Goal: Task Accomplishment & Management: Use online tool/utility

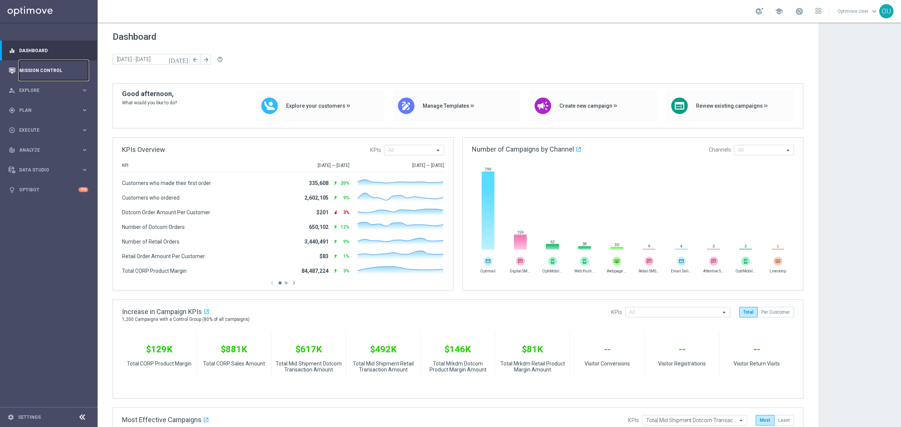
click at [46, 72] on link "Mission Control" at bounding box center [53, 70] width 69 height 20
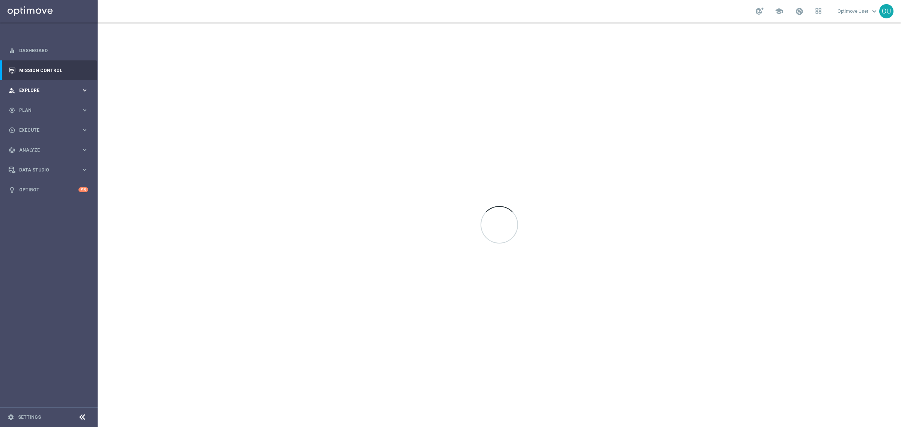
click at [33, 87] on div "person_search Explore" at bounding box center [45, 90] width 72 height 7
click at [43, 102] on div "Customer Explorer" at bounding box center [58, 105] width 77 height 11
click at [47, 104] on link "Customer Explorer" at bounding box center [49, 106] width 59 height 6
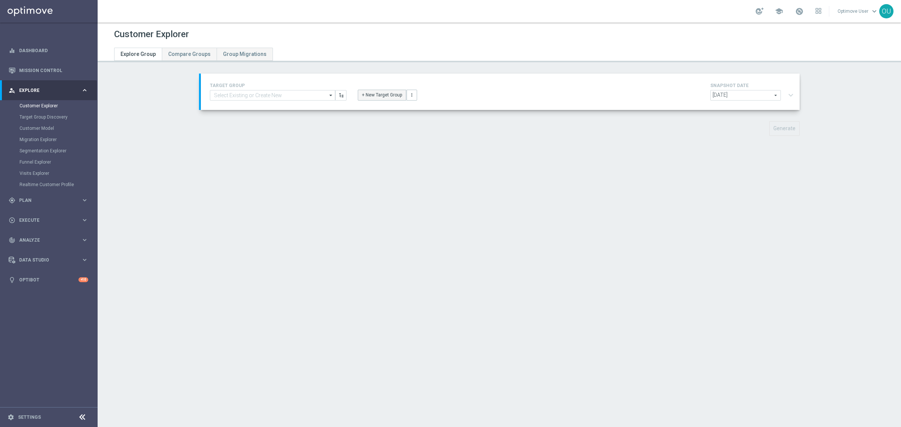
click at [375, 90] on button "+ New Target Group" at bounding box center [382, 95] width 48 height 11
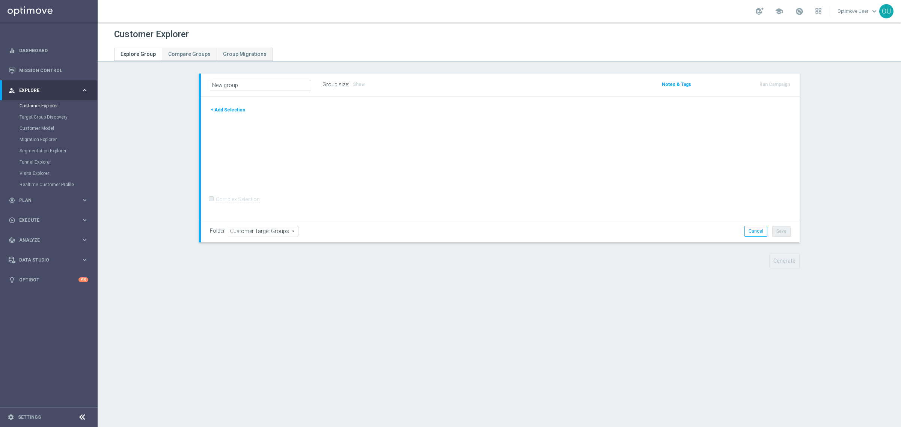
click at [228, 109] on button "+ Add Selection" at bounding box center [228, 110] width 36 height 8
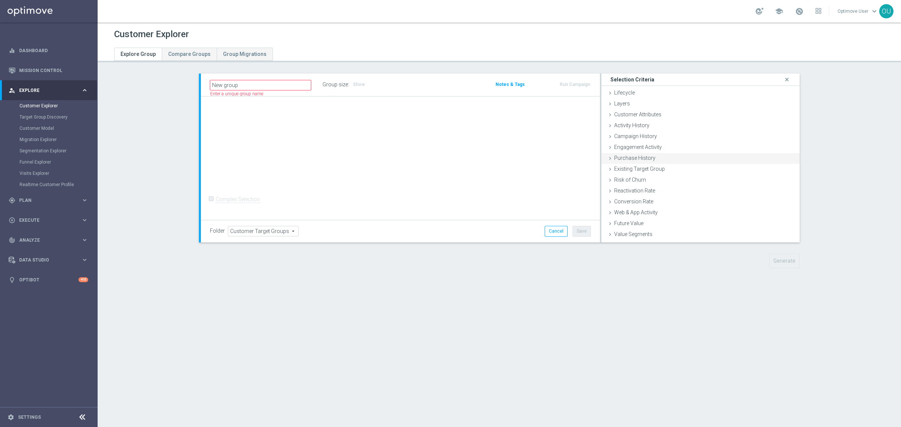
click at [656, 154] on div "Purchase History done" at bounding box center [701, 158] width 198 height 11
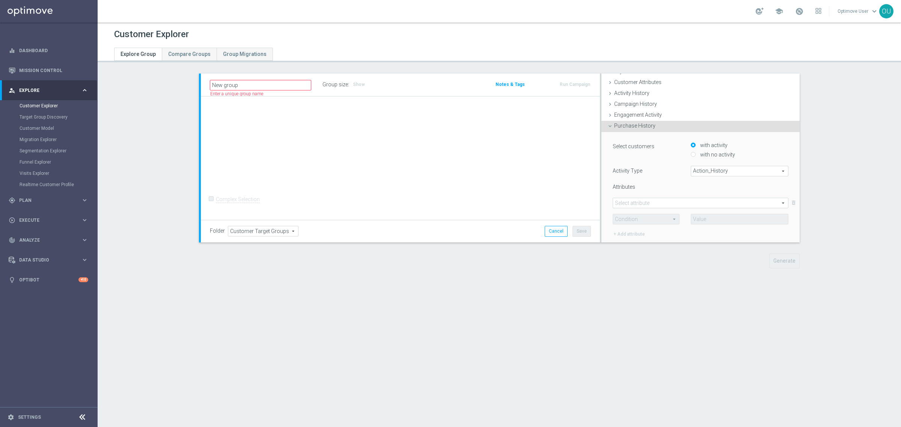
scroll to position [47, 0]
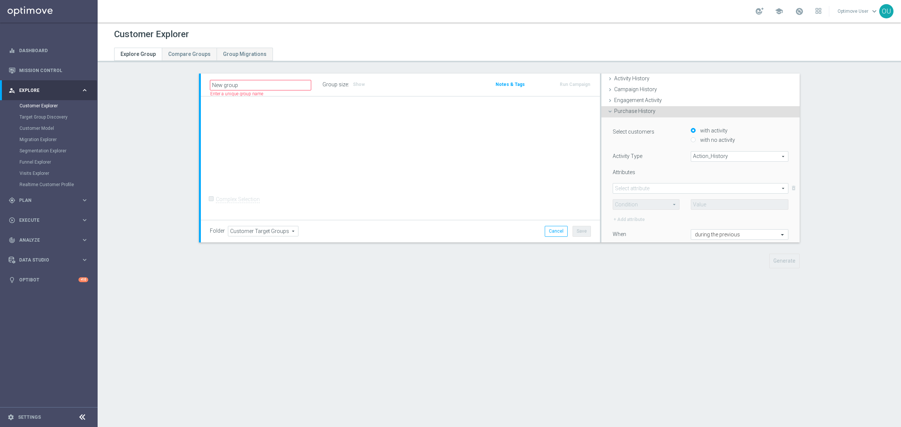
click at [721, 158] on span "Action_History" at bounding box center [739, 157] width 97 height 10
click at [718, 174] on span "Omni" at bounding box center [739, 177] width 89 height 6
type input "Omni"
click at [665, 188] on span at bounding box center [700, 189] width 175 height 10
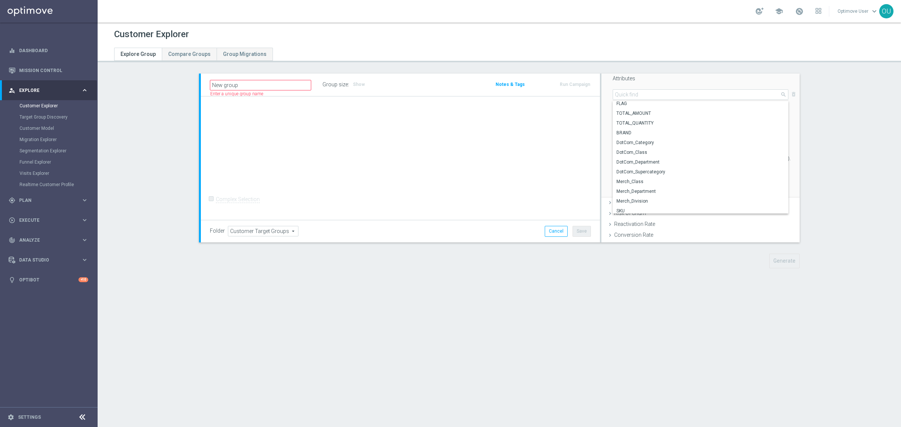
scroll to position [0, 0]
click at [644, 116] on span "TOTAL_AMOUNT" at bounding box center [701, 116] width 168 height 6
type input "TOTAL_AMOUNT"
click at [659, 113] on span at bounding box center [646, 111] width 66 height 10
click at [642, 140] on span ">" at bounding box center [646, 141] width 58 height 6
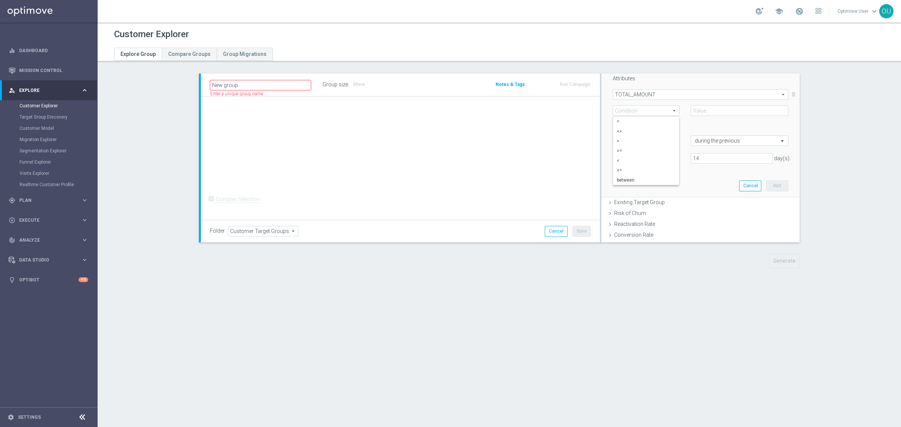
type input ">"
click at [665, 96] on span "TOTAL_AMOUNT" at bounding box center [700, 95] width 175 height 10
click at [657, 106] on label "Merch_Division" at bounding box center [701, 111] width 176 height 10
type input "Merch_Division"
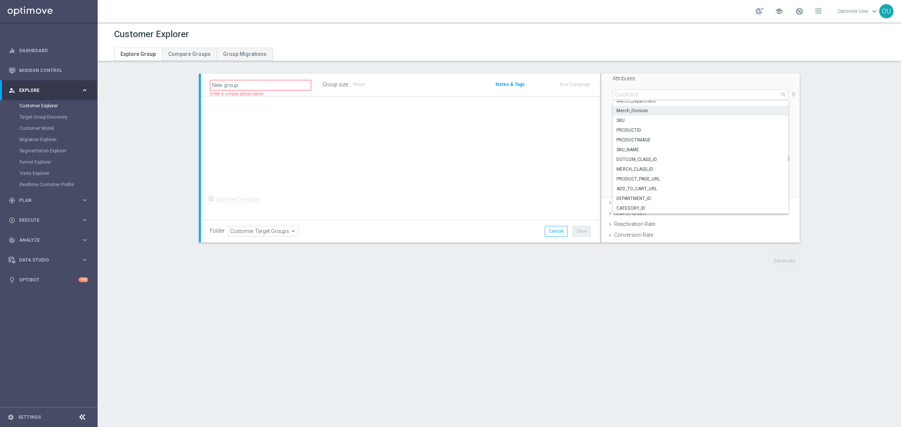
type input "Condition"
click at [659, 113] on span ">" at bounding box center [646, 111] width 66 height 10
click at [673, 98] on span "Merch_Division" at bounding box center [700, 95] width 175 height 10
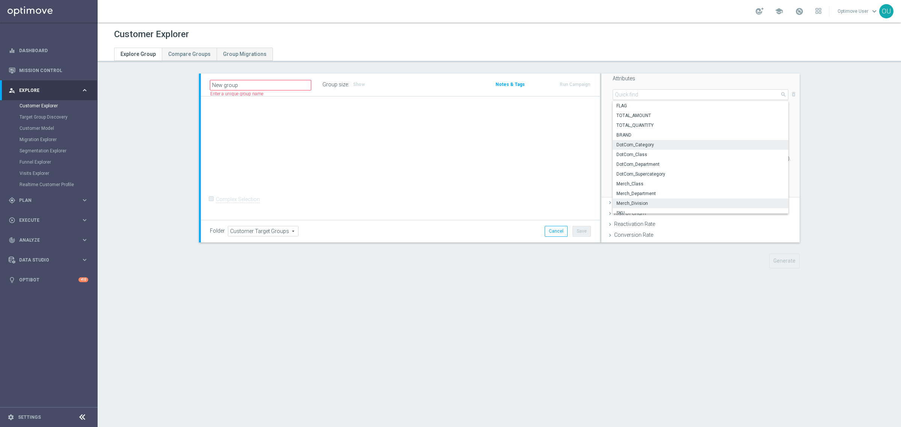
scroll to position [94, 0]
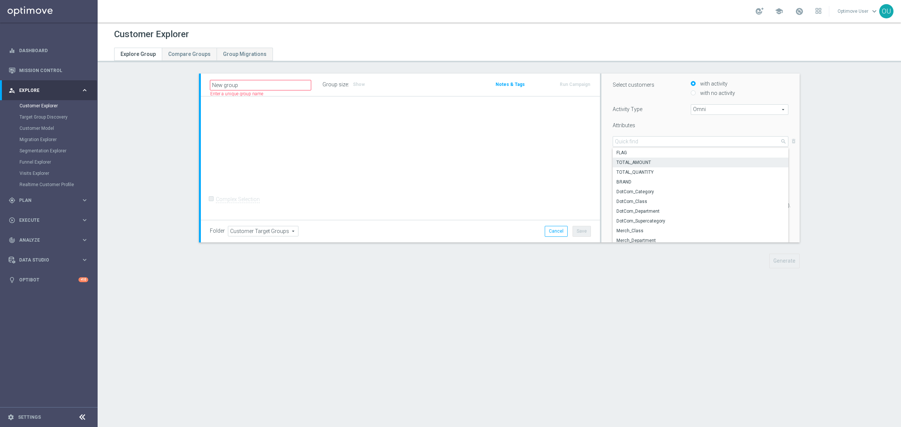
click at [648, 158] on label "TOTAL_AMOUNT" at bounding box center [701, 163] width 176 height 10
type input "TOTAL_AMOUNT"
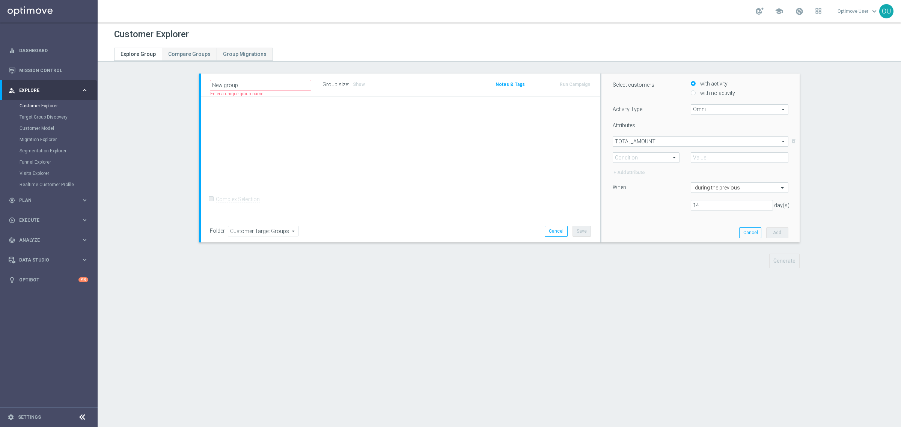
click at [651, 158] on span ">" at bounding box center [646, 158] width 66 height 10
click at [640, 183] on label ">" at bounding box center [646, 188] width 66 height 10
type input ">"
click at [704, 156] on input "number" at bounding box center [740, 157] width 98 height 11
type input "0"
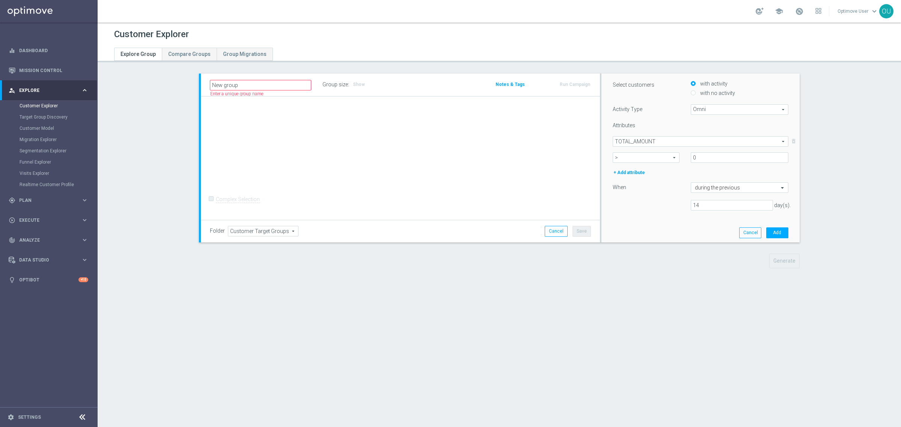
click at [639, 141] on span "TOTAL_AMOUNT" at bounding box center [700, 142] width 175 height 10
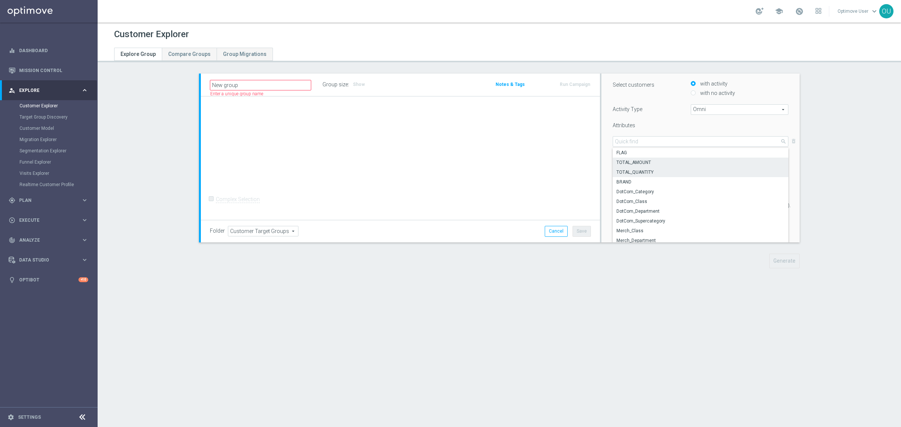
click at [633, 172] on span "TOTAL_QUANTITY" at bounding box center [701, 172] width 168 height 6
type input "TOTAL_QUANTITY"
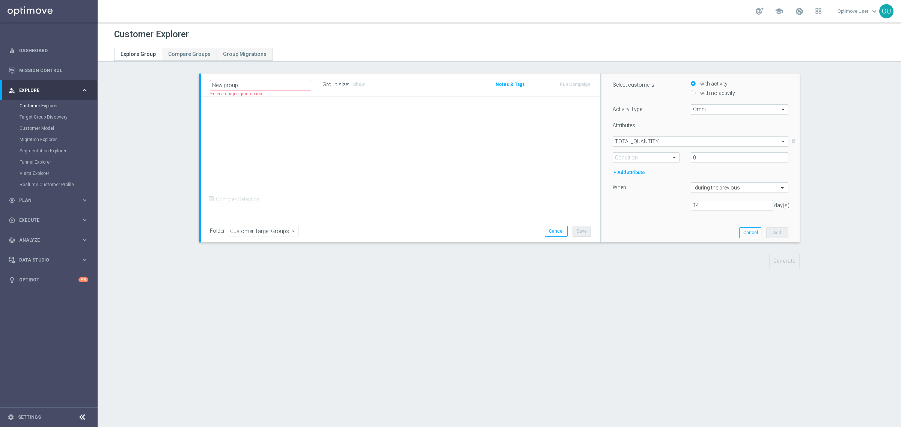
click at [669, 160] on span ">" at bounding box center [646, 158] width 66 height 10
click at [635, 189] on span ">" at bounding box center [646, 188] width 58 height 6
type input ">"
click at [694, 160] on input "0" at bounding box center [740, 157] width 98 height 11
type input "0"
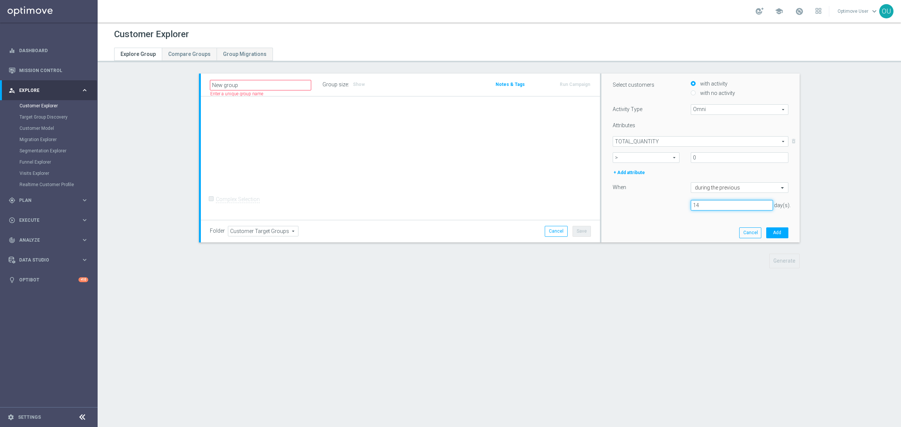
drag, startPoint x: 707, startPoint y: 204, endPoint x: 686, endPoint y: 204, distance: 21.0
click at [691, 204] on input "14" at bounding box center [732, 205] width 82 height 11
type input "28"
click at [721, 231] on button "Add" at bounding box center [777, 233] width 22 height 11
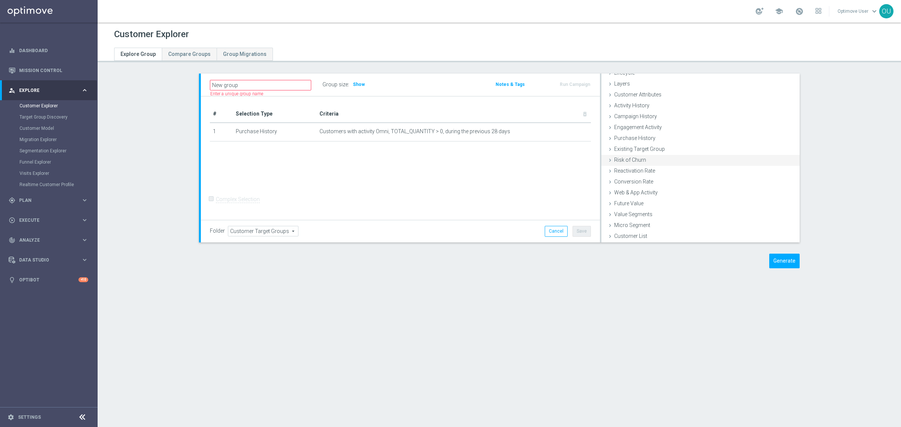
scroll to position [20, 0]
click at [353, 84] on span "Show" at bounding box center [359, 84] width 12 height 5
click at [641, 155] on span "Purchase History" at bounding box center [634, 158] width 41 height 6
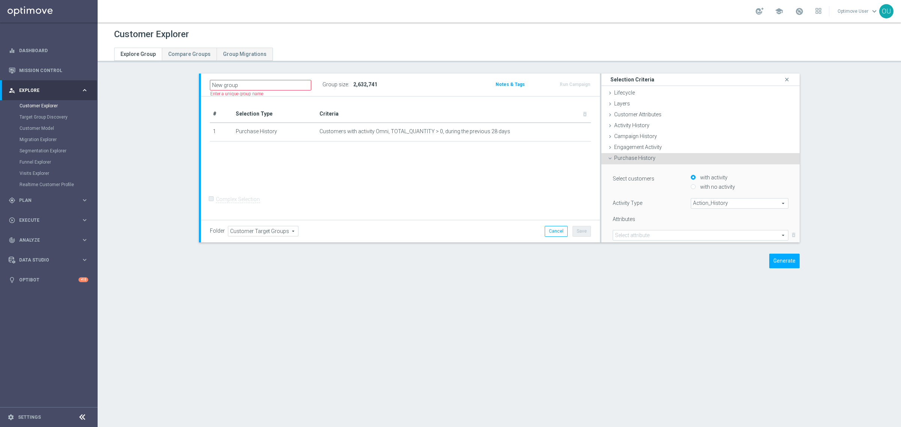
click at [717, 204] on span "Action_History" at bounding box center [739, 204] width 97 height 10
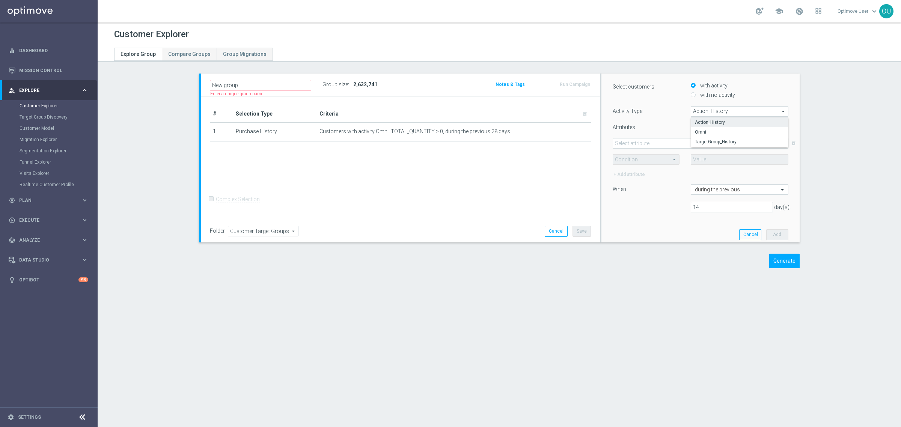
scroll to position [94, 0]
click at [712, 139] on span "TargetGroup_History" at bounding box center [739, 140] width 89 height 6
click at [643, 142] on span at bounding box center [700, 142] width 175 height 10
click at [644, 102] on div "Select customers with activity with no activity Activity Type TargetGroup_Histo…" at bounding box center [701, 148] width 176 height 137
click at [721, 106] on span "TargetGroup_History" at bounding box center [739, 110] width 97 height 10
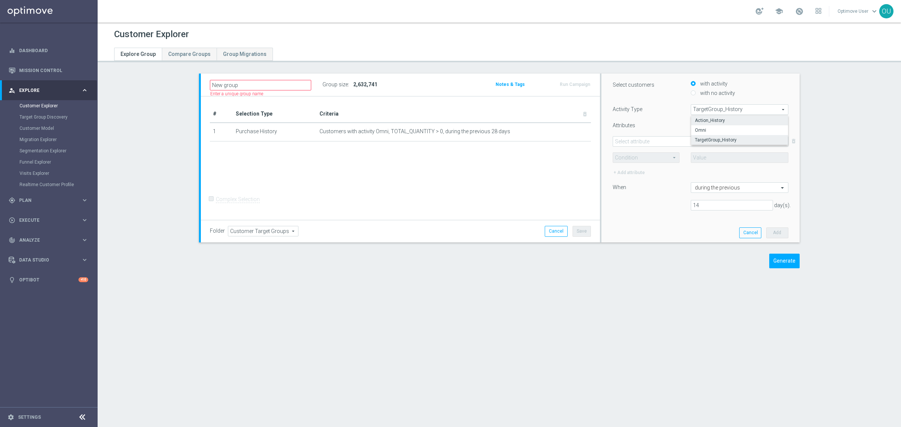
click at [721, 124] on label "Action_History" at bounding box center [739, 121] width 97 height 10
type input "Action_History"
click at [673, 139] on span at bounding box center [700, 142] width 175 height 10
click at [653, 119] on div "Select customers with activity with no activity Activity Type Action_History Ac…" at bounding box center [701, 148] width 176 height 137
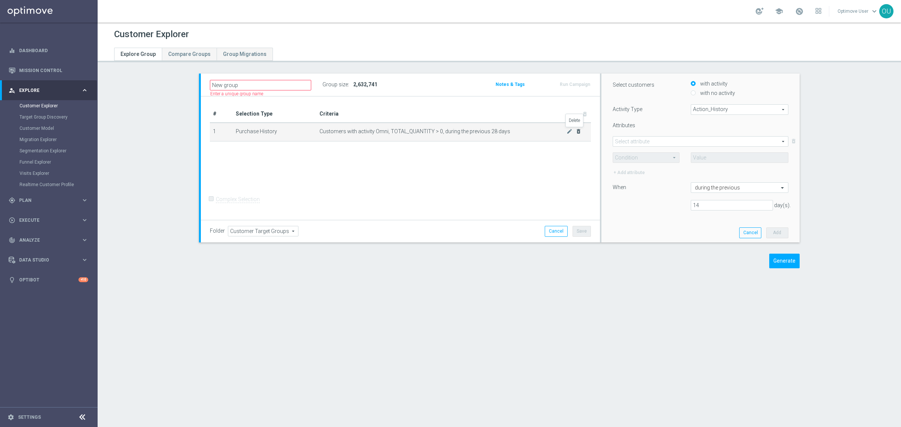
click at [577, 130] on icon "delete_forever" at bounding box center [579, 131] width 6 height 6
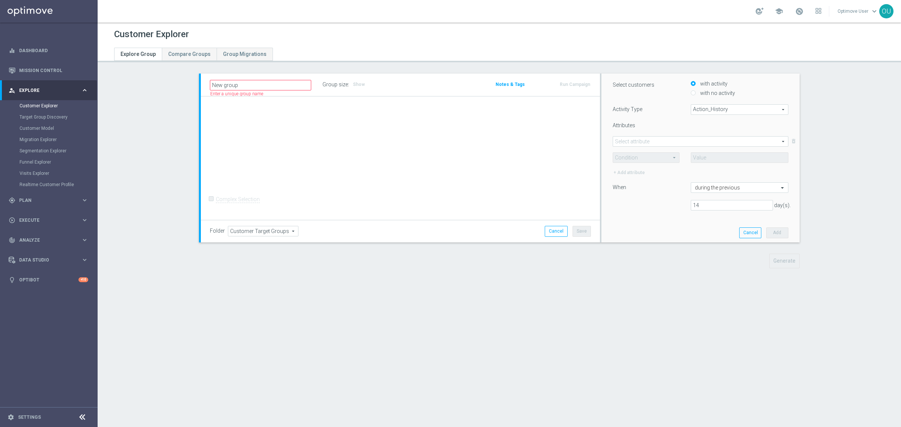
click at [402, 157] on div "+ Add Selection Complex Selection Invalid Expression" at bounding box center [400, 159] width 399 height 124
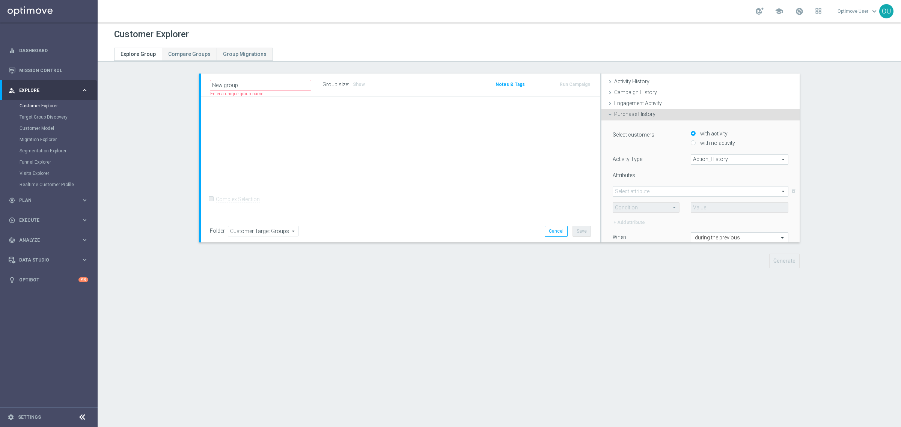
scroll to position [0, 0]
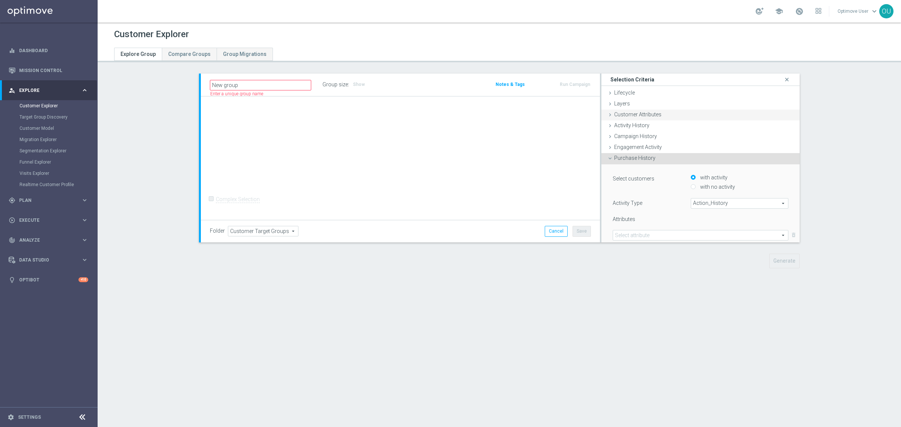
click at [643, 114] on span "Customer Attributes" at bounding box center [637, 115] width 47 height 6
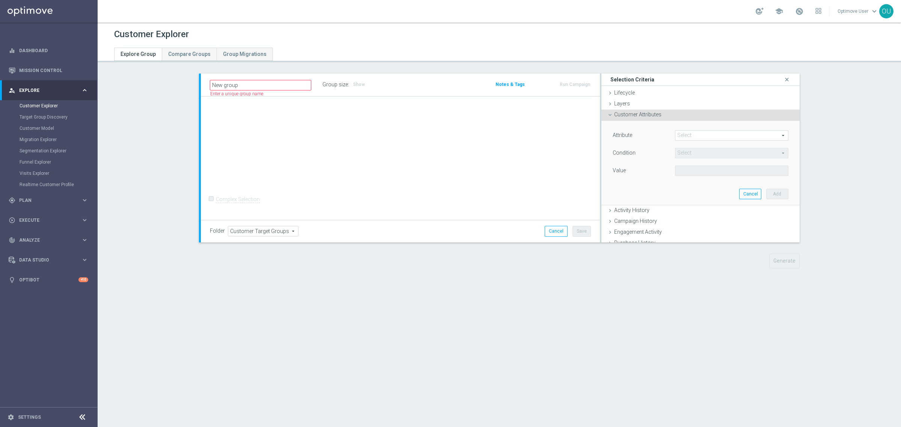
click at [721, 134] on span at bounding box center [732, 136] width 113 height 10
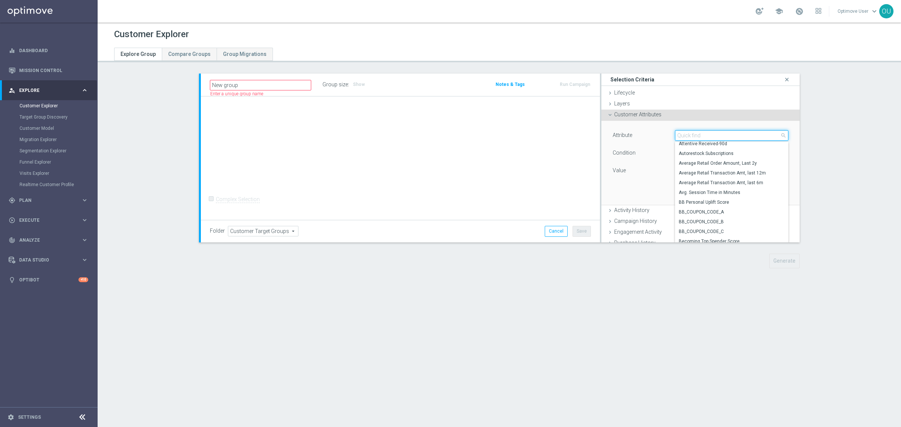
click at [702, 134] on input "search" at bounding box center [731, 135] width 113 height 11
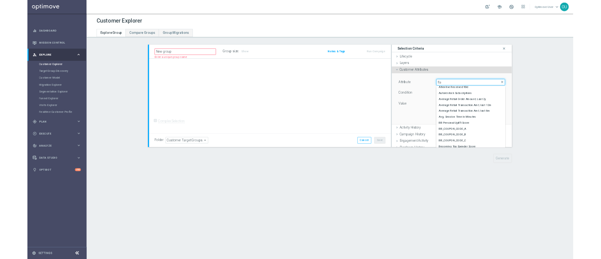
scroll to position [0, 0]
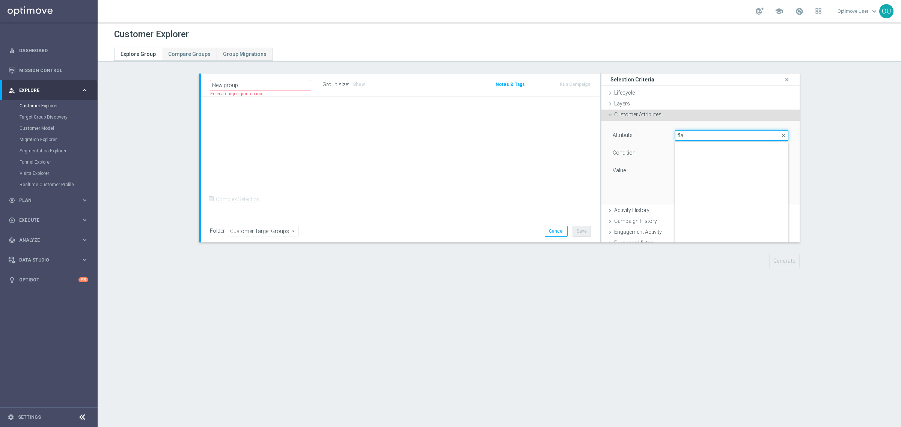
type input "flag"
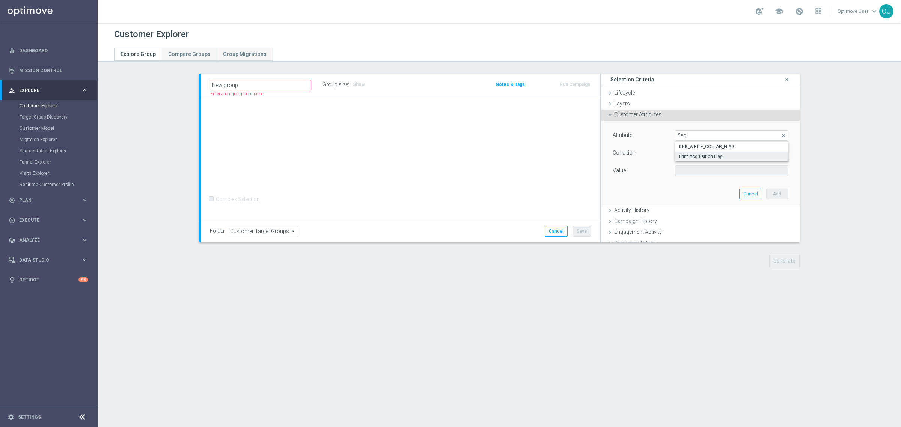
click at [703, 154] on span "Print Acquisition Flag" at bounding box center [732, 157] width 106 height 6
type input "Print Acquisition Flag"
type input "Equals"
click at [703, 151] on span "Equals" at bounding box center [732, 153] width 113 height 10
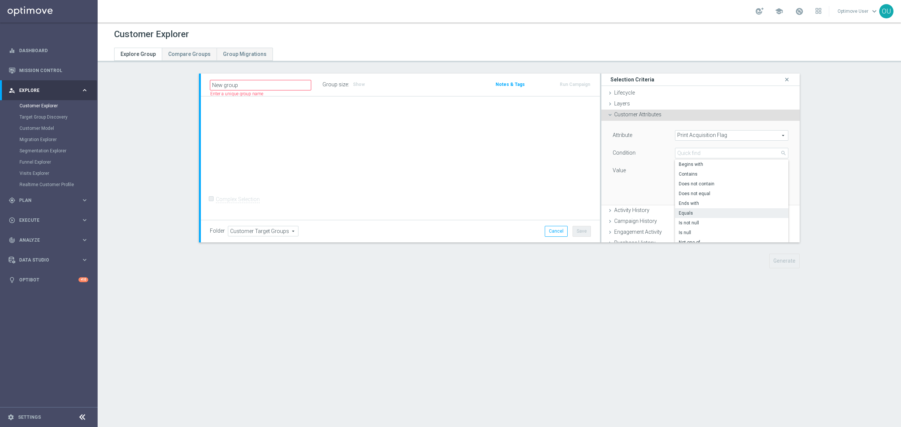
click at [648, 187] on div "Attribute Print Acquisition Flag Print Acquisition Flag arrow_drop_down search …" at bounding box center [700, 163] width 187 height 84
click at [679, 173] on span at bounding box center [732, 171] width 113 height 10
click at [679, 192] on span "Yes" at bounding box center [732, 192] width 106 height 6
type input "Yes"
click at [721, 191] on button "Add" at bounding box center [777, 194] width 22 height 11
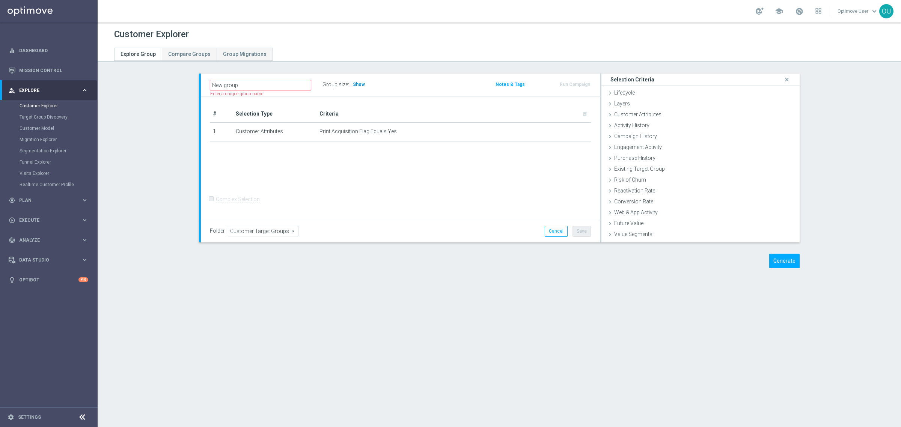
click at [357, 83] on span "Show" at bounding box center [359, 84] width 12 height 5
click at [285, 83] on input "New group" at bounding box center [260, 85] width 101 height 11
click at [307, 264] on div "Generate" at bounding box center [499, 261] width 612 height 15
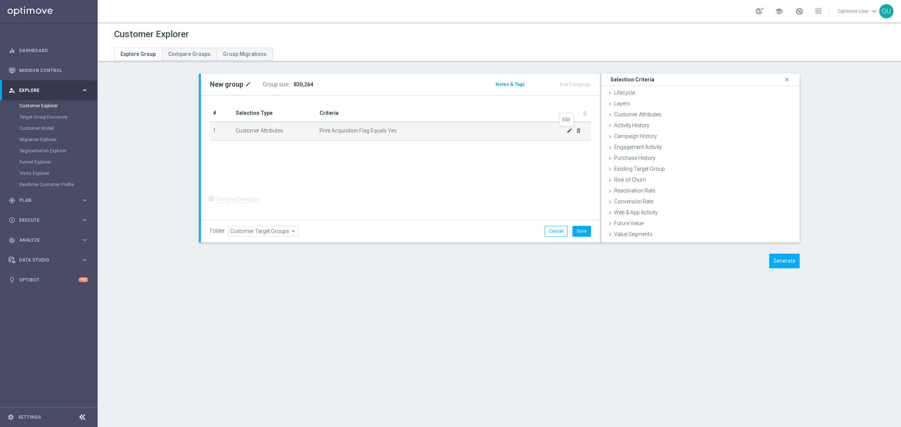
click at [567, 130] on icon "mode_edit" at bounding box center [570, 131] width 6 height 6
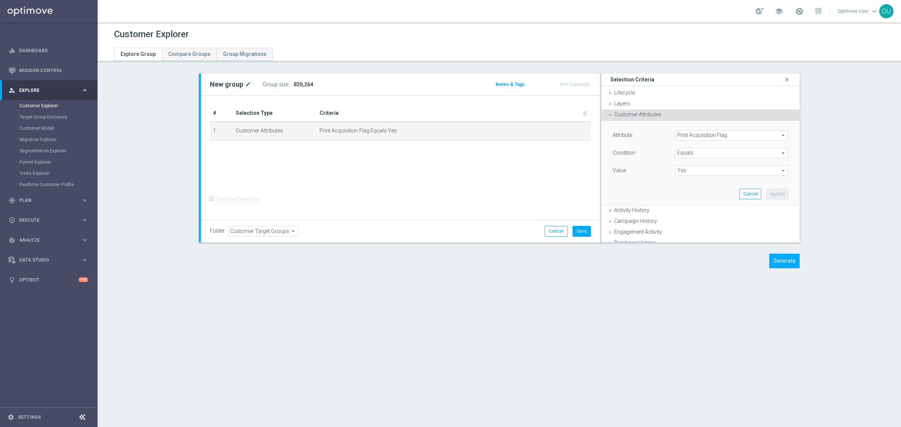
click at [720, 171] on span "Yes" at bounding box center [732, 171] width 113 height 10
click at [721, 182] on span "No" at bounding box center [732, 182] width 106 height 6
type input "No"
click at [721, 197] on button "Update" at bounding box center [777, 194] width 22 height 11
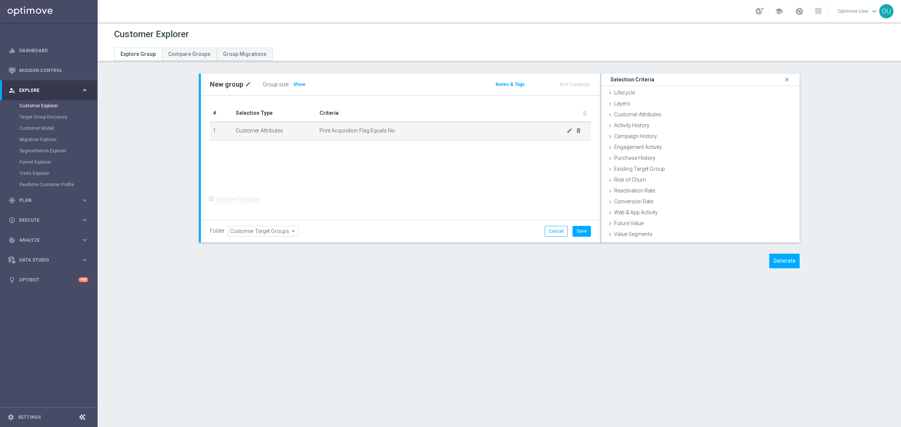
click at [466, 132] on span "Print Acquisition Flag Equals No" at bounding box center [443, 131] width 247 height 6
click at [567, 133] on icon "mode_edit" at bounding box center [570, 131] width 6 height 6
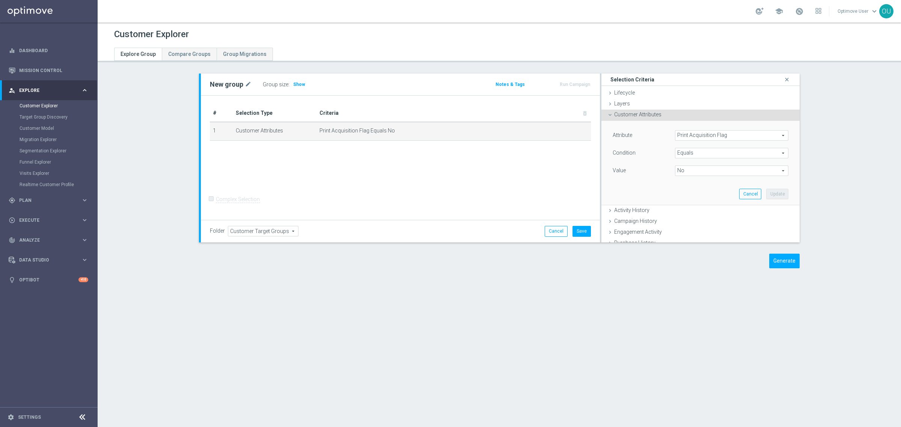
click at [704, 176] on div "No No arrow_drop_down search" at bounding box center [731, 171] width 113 height 11
click at [703, 190] on span "Yes" at bounding box center [732, 192] width 106 height 6
type input "Yes"
click at [721, 135] on span "Print Acquisition Flag" at bounding box center [732, 136] width 113 height 10
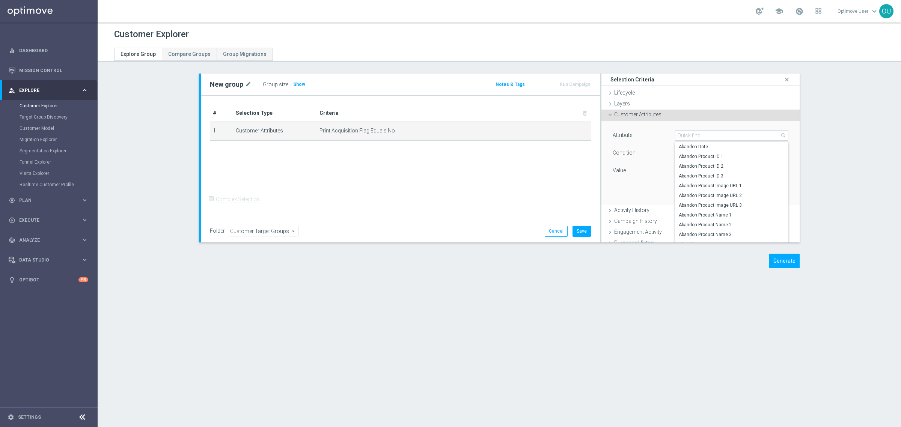
click at [721, 122] on div "Attribute Print Acquisition Flag Print Acquisition Flag arrow_drop_down search …" at bounding box center [700, 163] width 187 height 84
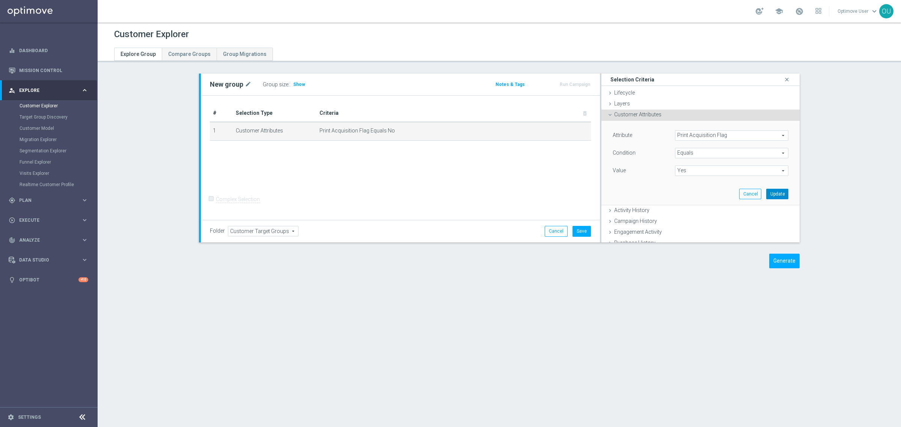
click at [721, 192] on button "Update" at bounding box center [777, 194] width 22 height 11
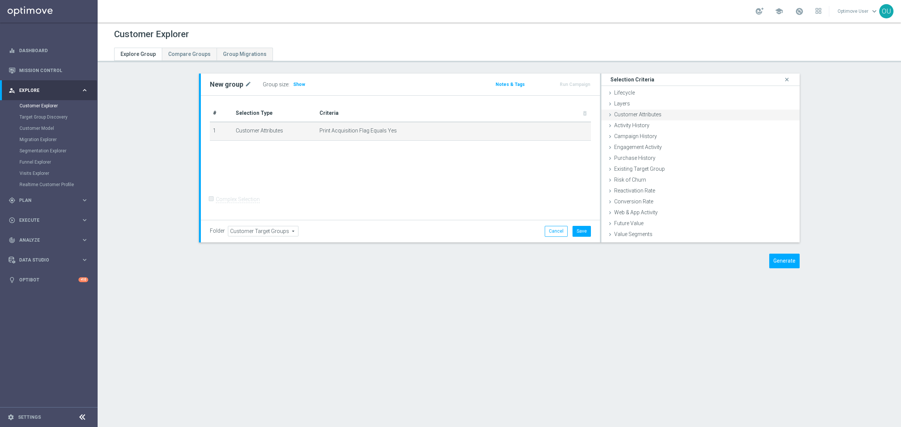
click at [697, 115] on div "Customer Attributes done selection updated" at bounding box center [701, 115] width 198 height 11
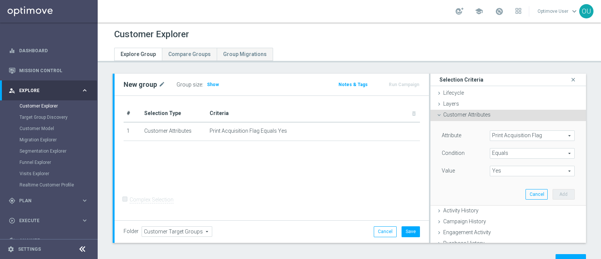
click at [238, 252] on div "New group mode_edit Group size : Show Notes & Tags Run Campaign" at bounding box center [349, 177] width 503 height 206
click at [153, 85] on h2 "New group" at bounding box center [140, 84] width 33 height 9
click at [163, 83] on icon "mode_edit" at bounding box center [161, 84] width 7 height 9
type input "Class Affinity Universe"
click at [303, 81] on div "Group size : Show" at bounding box center [273, 84] width 75 height 11
